Goal: Task Accomplishment & Management: Manage account settings

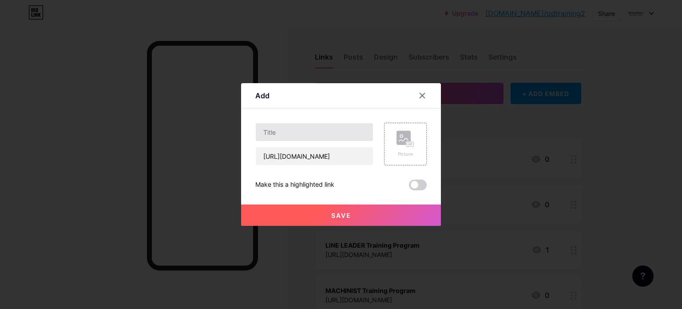
scroll to position [0, 281]
type input "[URL][DOMAIN_NAME]"
click at [306, 135] on input "text" at bounding box center [314, 132] width 117 height 18
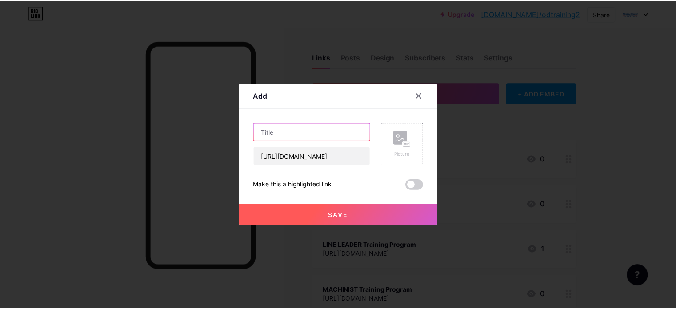
scroll to position [0, 0]
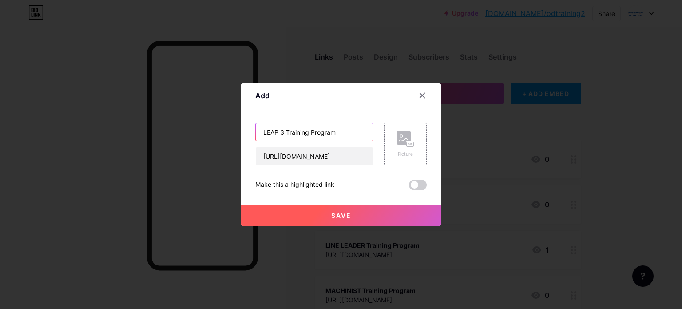
type input "LEAP 3 Training Program"
click at [350, 213] on span "Save" at bounding box center [341, 215] width 20 height 8
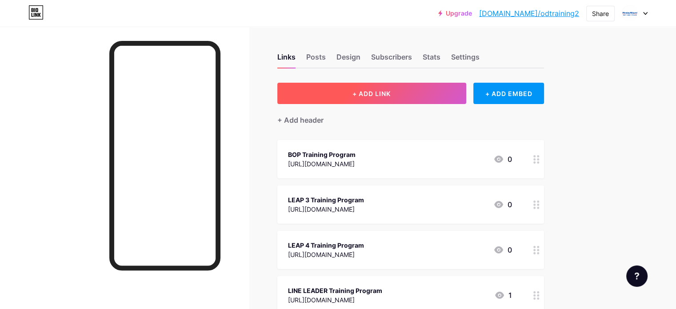
click at [382, 96] on button "+ ADD LINK" at bounding box center [371, 93] width 189 height 21
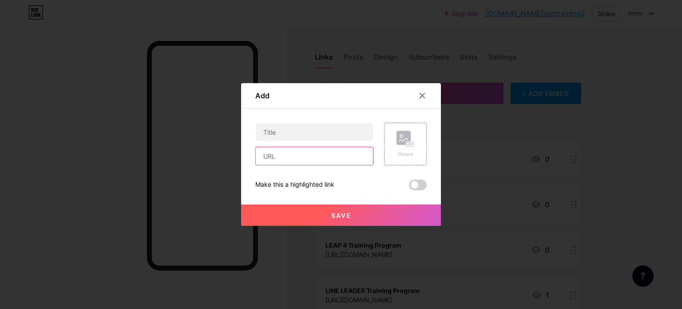
click at [318, 156] on input "text" at bounding box center [314, 156] width 117 height 18
paste input "[URL][DOMAIN_NAME]"
type input "[URL][DOMAIN_NAME]"
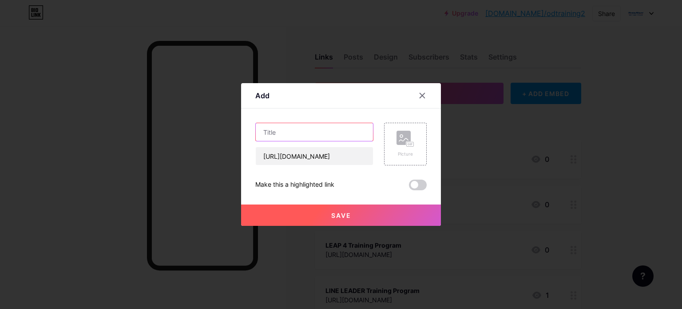
click at [315, 131] on input "text" at bounding box center [314, 132] width 117 height 18
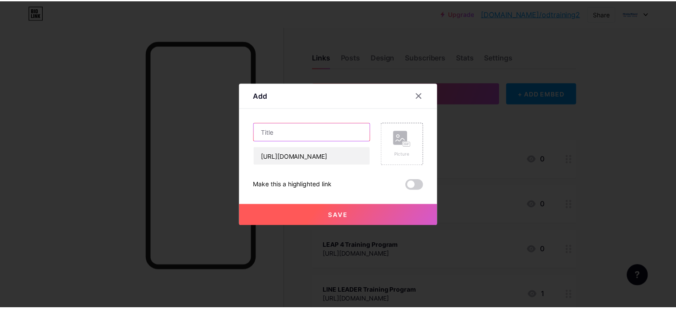
scroll to position [0, 0]
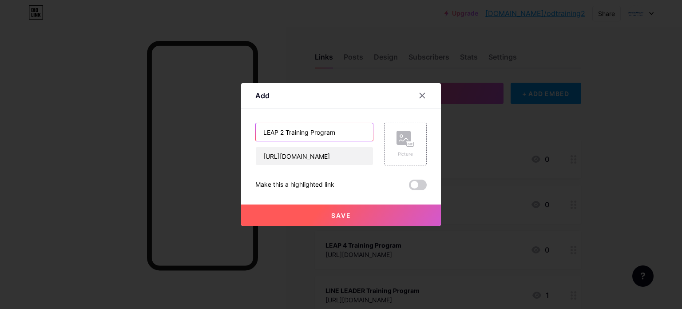
type input "LEAP 2 Training Program"
click at [363, 217] on button "Save" at bounding box center [341, 214] width 200 height 21
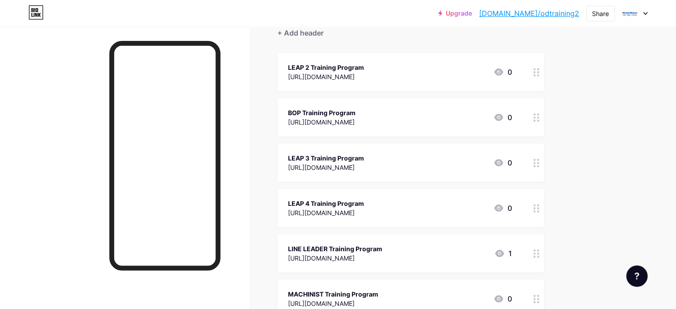
scroll to position [89, 0]
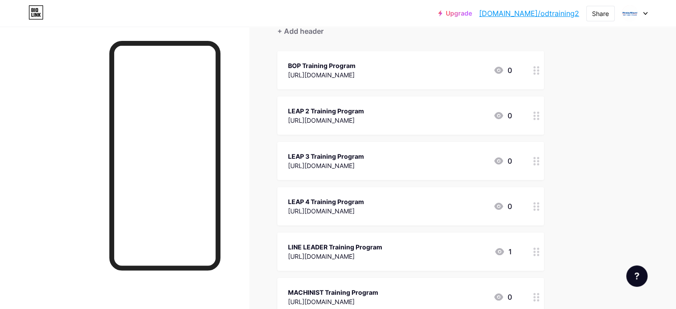
click at [544, 114] on div at bounding box center [536, 115] width 15 height 38
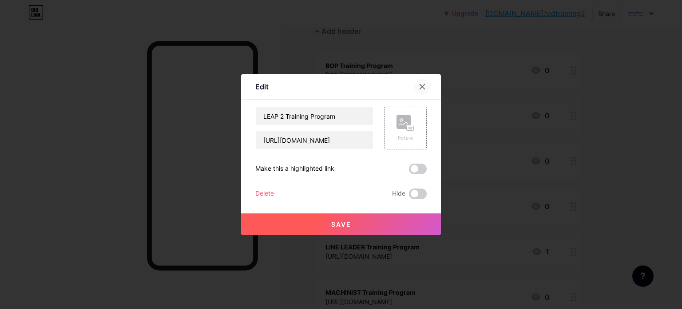
click at [422, 81] on div at bounding box center [423, 87] width 16 height 16
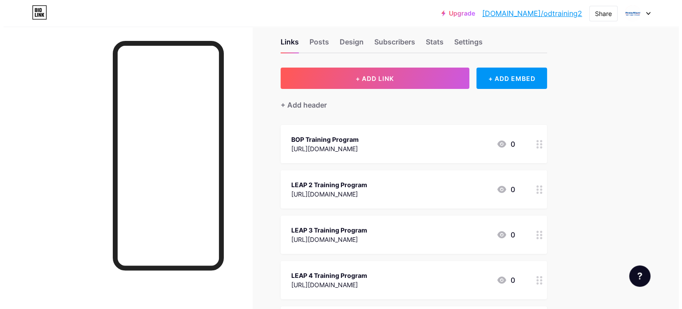
scroll to position [0, 0]
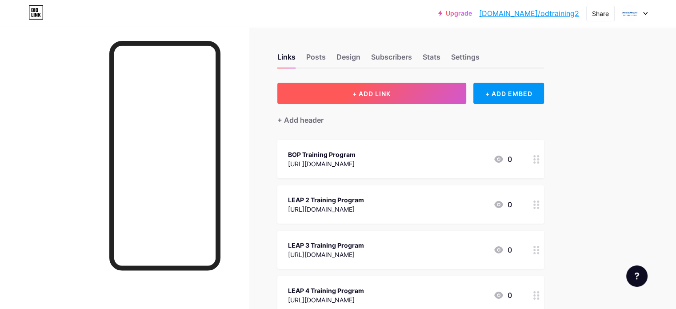
click at [375, 101] on button "+ ADD LINK" at bounding box center [371, 93] width 189 height 21
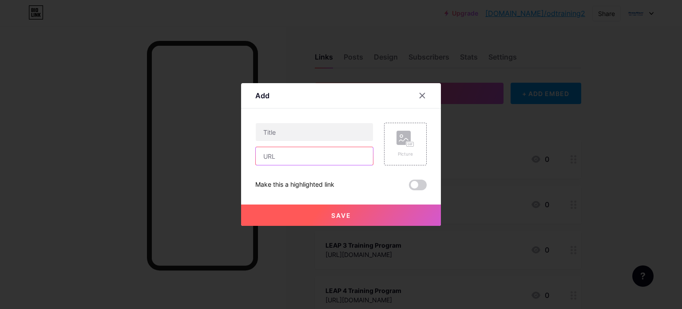
click at [294, 161] on input "text" at bounding box center [314, 156] width 117 height 18
paste input "[URL][DOMAIN_NAME]"
type input "[URL][DOMAIN_NAME]"
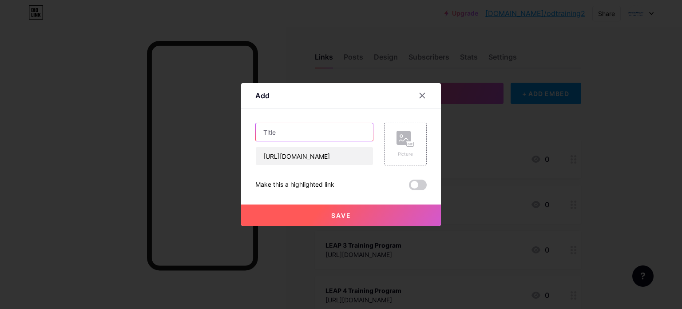
click at [295, 136] on input "text" at bounding box center [314, 132] width 117 height 18
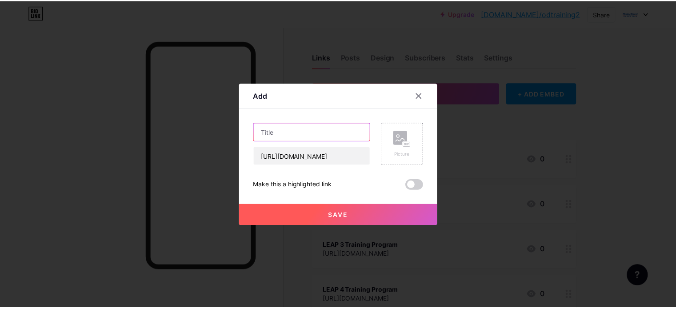
scroll to position [0, 0]
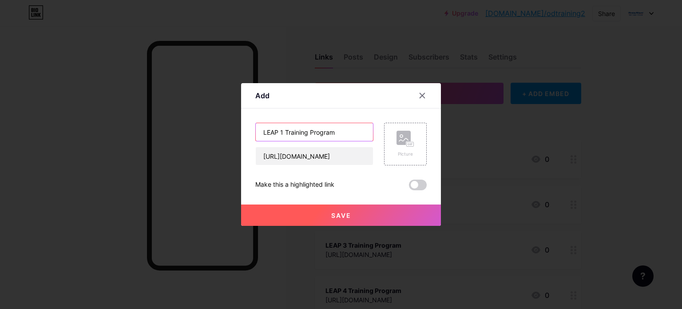
type input "LEAP 1 Training Program"
click at [346, 208] on button "Save" at bounding box center [341, 214] width 200 height 21
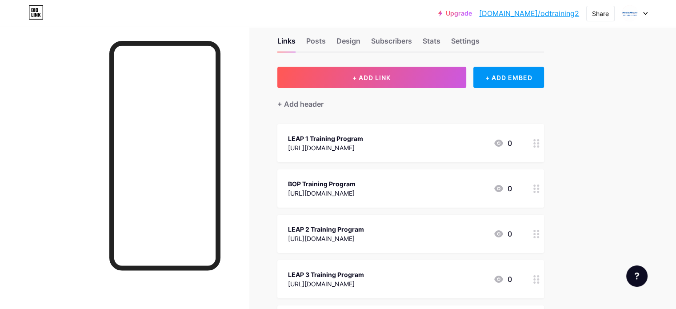
scroll to position [44, 0]
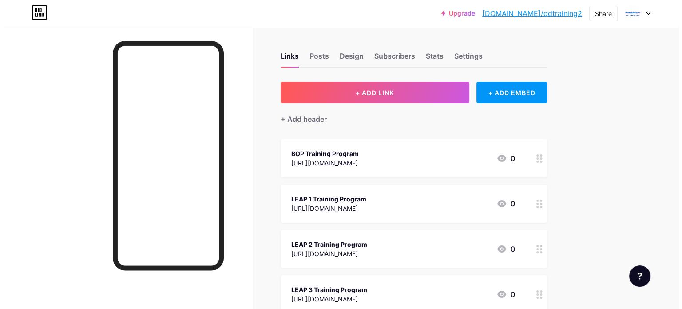
scroll to position [0, 0]
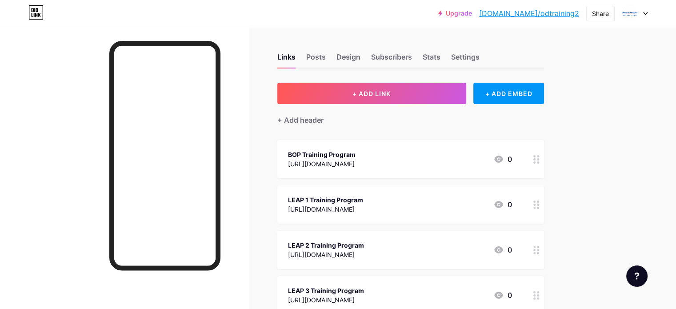
click at [246, 8] on div "Upgrade [DOMAIN_NAME]/odtrai... [DOMAIN_NAME]/odtraining2 Share Switch accounts…" at bounding box center [338, 13] width 676 height 16
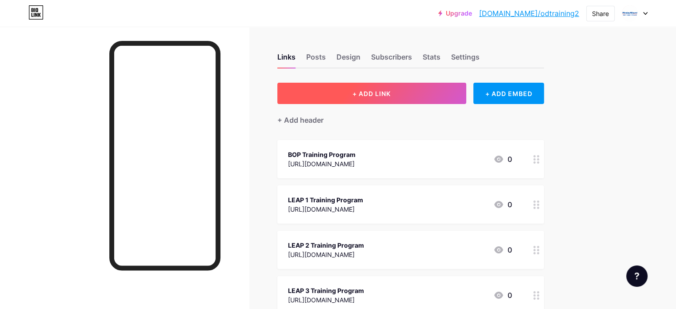
click at [418, 88] on button "+ ADD LINK" at bounding box center [371, 93] width 189 height 21
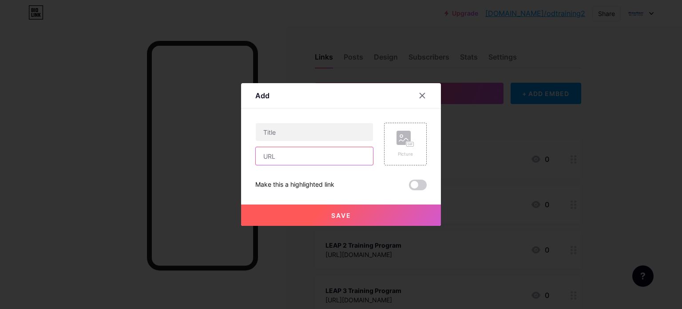
click at [303, 158] on input "text" at bounding box center [314, 156] width 117 height 18
paste input "[URL][DOMAIN_NAME]"
type input "[URL][DOMAIN_NAME]"
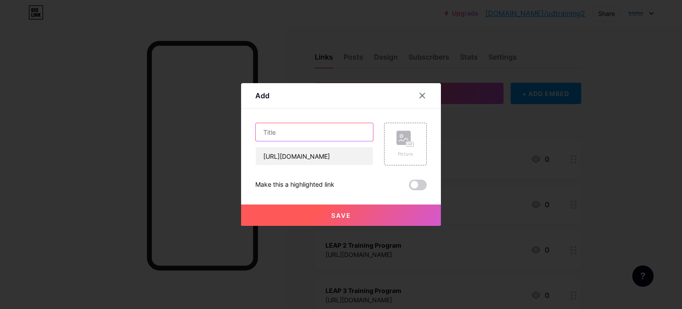
click at [302, 131] on input "text" at bounding box center [314, 132] width 117 height 18
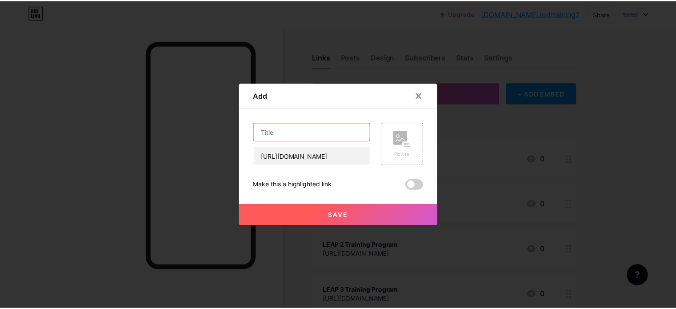
scroll to position [0, 0]
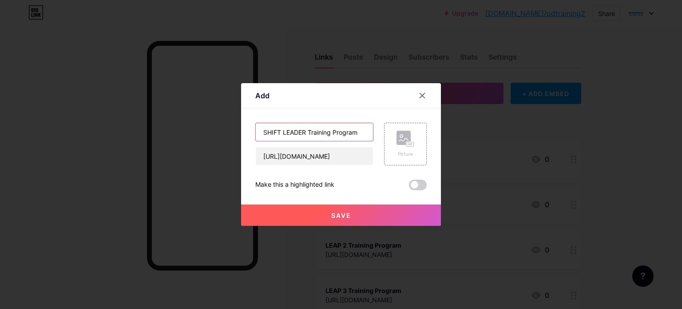
type input "SHIFT LEADER Training Program"
click at [380, 217] on button "Save" at bounding box center [341, 214] width 200 height 21
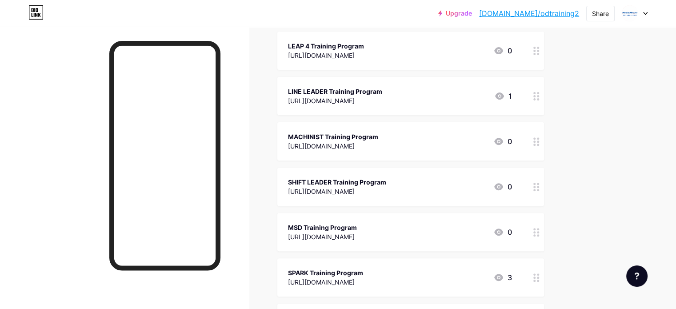
scroll to position [311, 0]
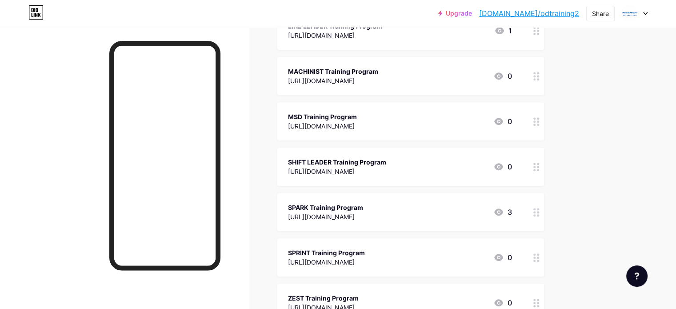
scroll to position [355, 0]
click at [581, 107] on div "Links Posts Design Subscribers Stats Settings + ADD LINK + ADD EMBED + Add head…" at bounding box center [290, 297] width 581 height 1252
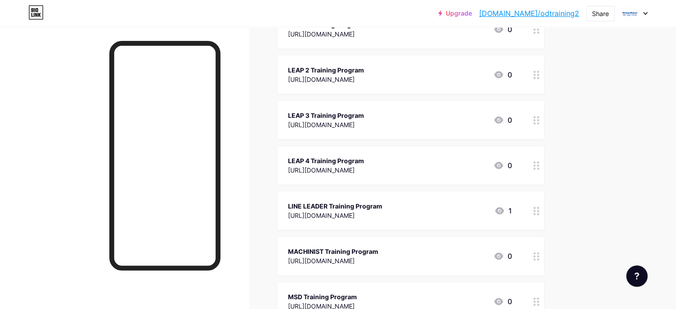
scroll to position [0, 0]
